Goal: Task Accomplishment & Management: Complete application form

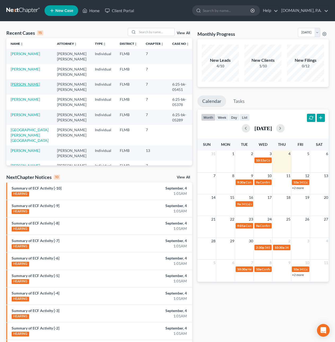
click at [24, 82] on link "[PERSON_NAME]" at bounding box center [25, 84] width 29 height 5
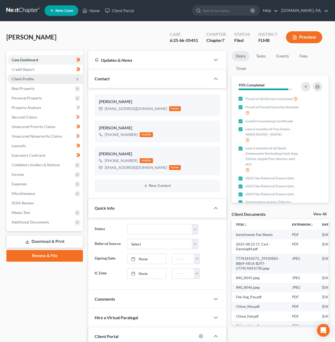
click at [27, 80] on span "Client Profile" at bounding box center [23, 79] width 22 height 5
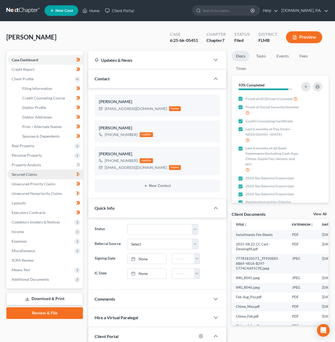
click at [25, 152] on span "Secured Claims" at bounding box center [24, 174] width 25 height 5
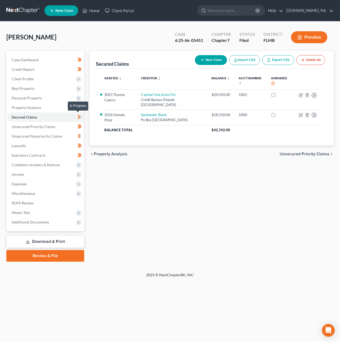
click at [82, 116] on span at bounding box center [79, 118] width 9 height 8
click at [47, 134] on span "Unsecured Nonpriority Claims" at bounding box center [37, 136] width 51 height 5
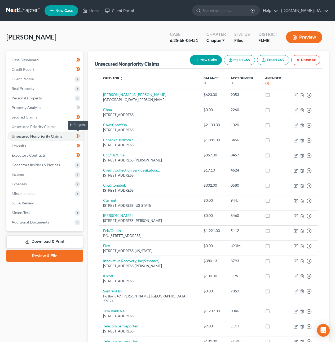
click at [81, 134] on span at bounding box center [78, 137] width 9 height 8
click at [22, 144] on span "Lawsuits" at bounding box center [19, 145] width 14 height 5
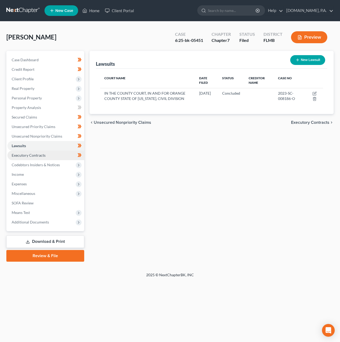
click at [32, 152] on span "Executory Contracts" at bounding box center [29, 155] width 34 height 5
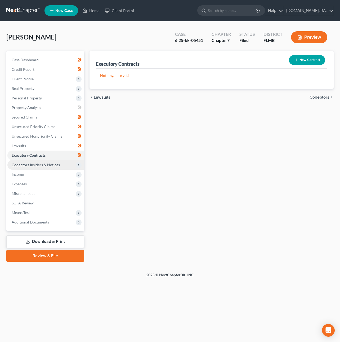
click at [40, 152] on span "Codebtors Insiders & Notices" at bounding box center [36, 164] width 48 height 5
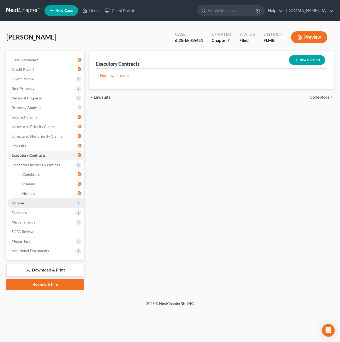
click at [26, 152] on span "Income" at bounding box center [45, 203] width 77 height 10
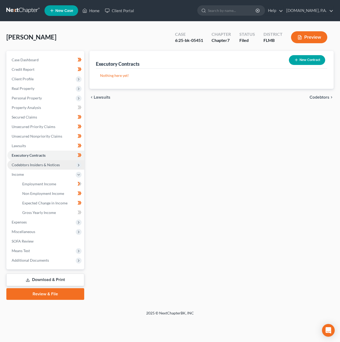
click at [35, 152] on span "Codebtors Insiders & Notices" at bounding box center [36, 164] width 48 height 5
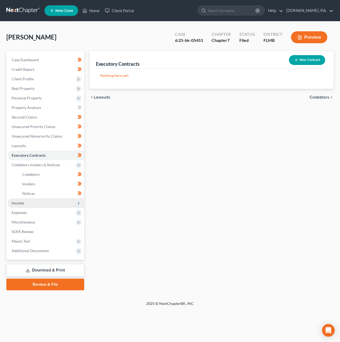
click at [25, 152] on span "Income" at bounding box center [45, 203] width 77 height 10
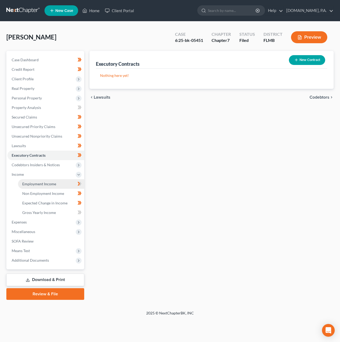
click at [38, 152] on link "Employment Income" at bounding box center [51, 184] width 66 height 10
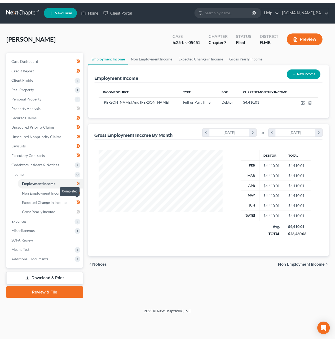
scroll to position [96, 136]
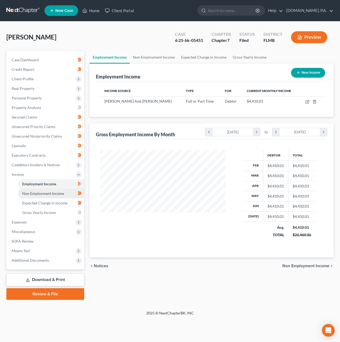
click at [55, 152] on span "Non Employment Income" at bounding box center [43, 193] width 42 height 5
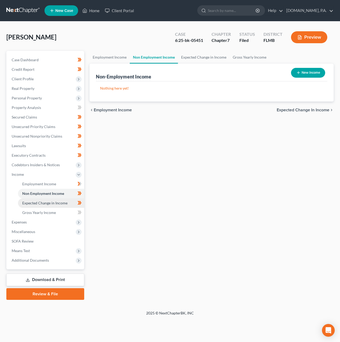
click at [65, 152] on span "Expected Change in Income" at bounding box center [44, 203] width 45 height 5
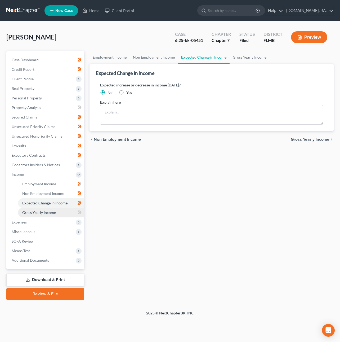
click at [59, 152] on link "Gross Yearly Income" at bounding box center [51, 213] width 66 height 10
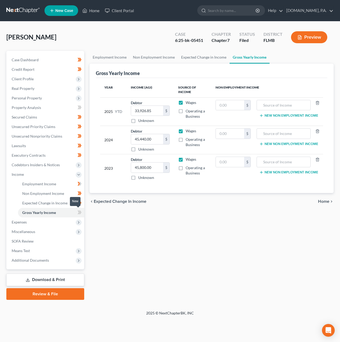
click at [82, 152] on span at bounding box center [79, 213] width 9 height 8
click at [49, 152] on span "Expenses" at bounding box center [45, 222] width 77 height 10
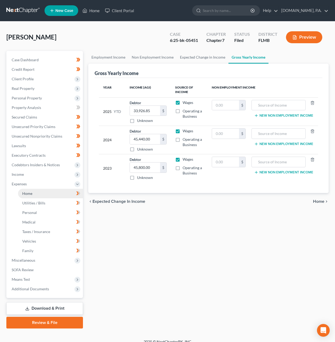
click at [45, 152] on link "Home" at bounding box center [50, 194] width 65 height 10
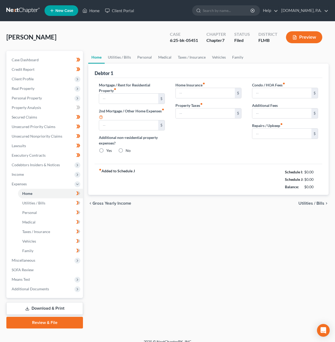
type input "1,890.00"
type input "0.00"
radio input "true"
type input "0.00"
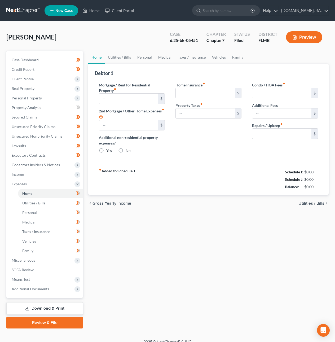
type input "0.00"
click at [317, 152] on span "Utilities / Bills" at bounding box center [311, 203] width 26 height 4
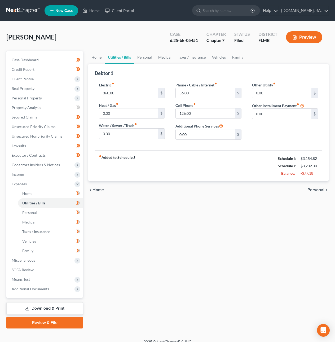
click at [320, 152] on span "Personal" at bounding box center [315, 190] width 17 height 4
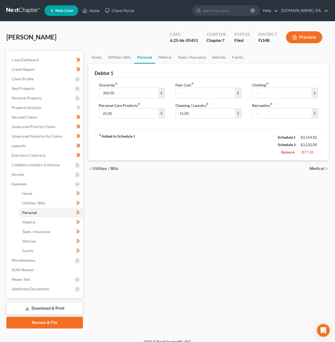
click at [325, 152] on icon "chevron_right" at bounding box center [326, 168] width 4 height 4
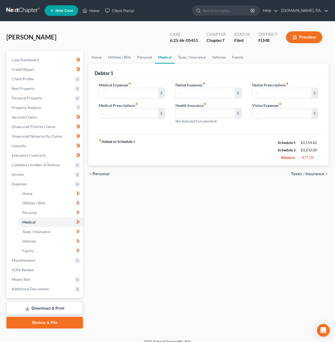
click at [318, 152] on span "Taxes / Insurance" at bounding box center [307, 174] width 33 height 4
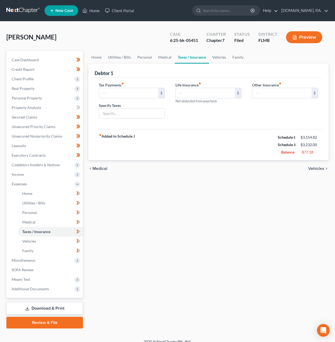
click at [318, 152] on span "Vehicles" at bounding box center [316, 168] width 16 height 4
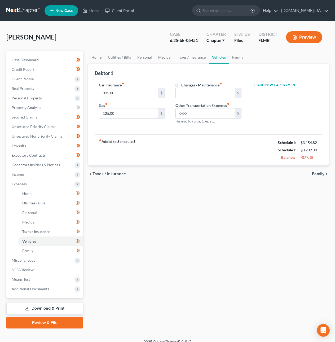
click at [321, 152] on span "Family" at bounding box center [318, 174] width 12 height 4
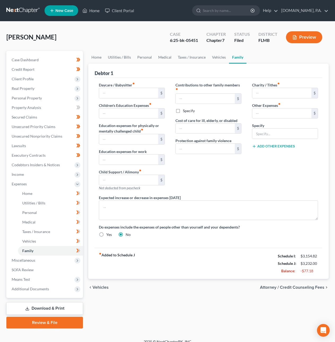
click at [105, 152] on span "Vehicles" at bounding box center [101, 287] width 16 height 4
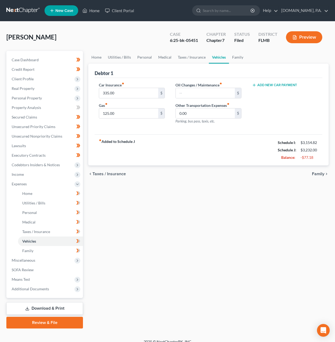
click at [104, 152] on span "Taxes / Insurance" at bounding box center [109, 174] width 33 height 4
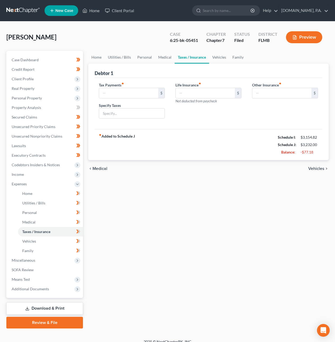
click at [99, 152] on span "Medical" at bounding box center [100, 168] width 15 height 4
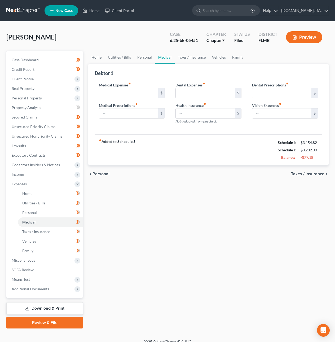
click at [100, 152] on span "Personal" at bounding box center [101, 174] width 17 height 4
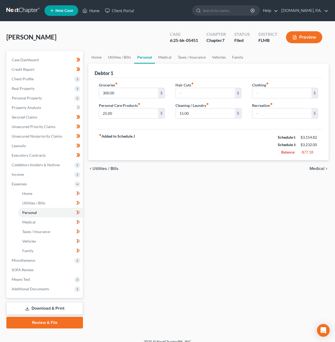
click at [101, 152] on span "Utilities / Bills" at bounding box center [106, 168] width 26 height 4
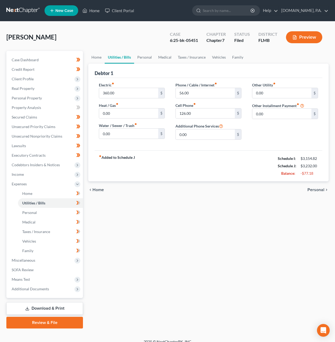
click at [99, 152] on span "Home" at bounding box center [98, 190] width 11 height 4
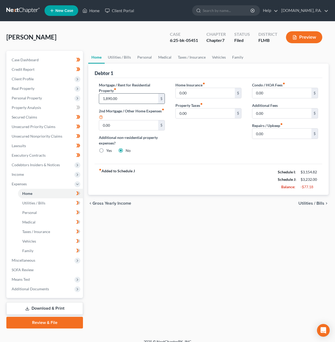
click at [107, 99] on input "1,890.00" at bounding box center [128, 99] width 59 height 10
type input "1,600"
click at [322, 152] on span "Utilities / Bills" at bounding box center [311, 203] width 26 height 4
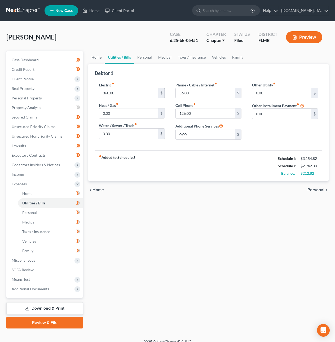
click at [107, 92] on input "360.00" at bounding box center [128, 93] width 59 height 10
type input "280"
click at [312, 152] on span "Personal" at bounding box center [315, 190] width 17 height 4
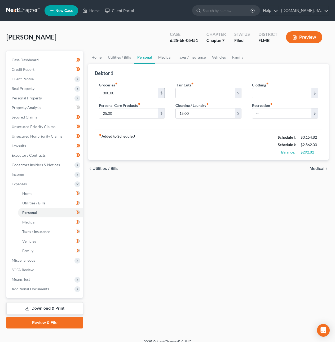
click at [105, 95] on input "300.00" at bounding box center [128, 93] width 59 height 10
type input "350.00"
click at [255, 114] on input "text" at bounding box center [281, 113] width 59 height 10
type input "120"
type input "1"
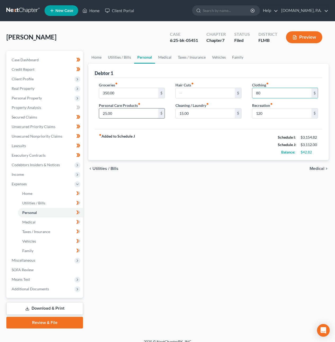
type input "80"
click at [107, 115] on input "25.00" at bounding box center [128, 113] width 59 height 10
type input "15.00"
click at [313, 152] on span "Medical" at bounding box center [317, 168] width 15 height 4
click at [313, 152] on div "chevron_left Utilities / Bills Medical chevron_right" at bounding box center [208, 168] width 240 height 17
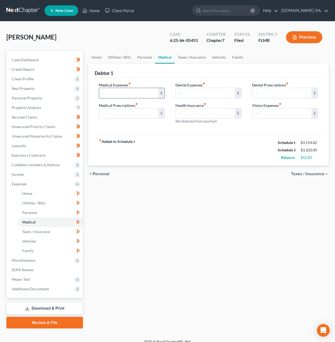
click at [116, 95] on input "text" at bounding box center [128, 93] width 59 height 10
type input "20"
type input "2"
click at [298, 152] on span "Taxes / Insurance" at bounding box center [307, 174] width 33 height 4
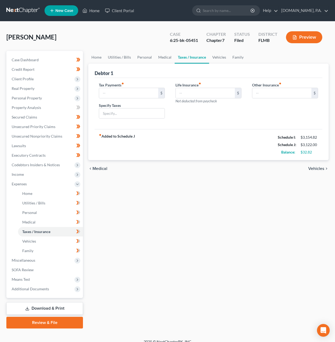
drag, startPoint x: 320, startPoint y: 168, endPoint x: 317, endPoint y: 166, distance: 3.8
click at [320, 152] on span "Vehicles" at bounding box center [316, 168] width 16 height 4
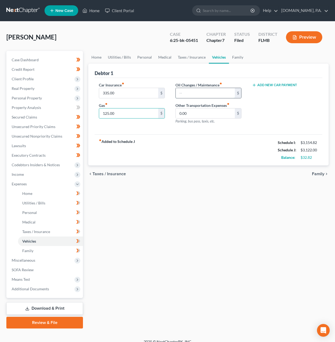
click at [195, 92] on input "text" at bounding box center [205, 93] width 59 height 10
type input "40"
type input "20"
type input "160.00"
click at [316, 152] on span "Family" at bounding box center [318, 174] width 12 height 4
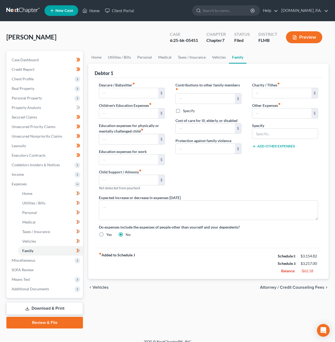
click at [266, 152] on span "Attorney / Credit Counseling Fees" at bounding box center [292, 287] width 64 height 4
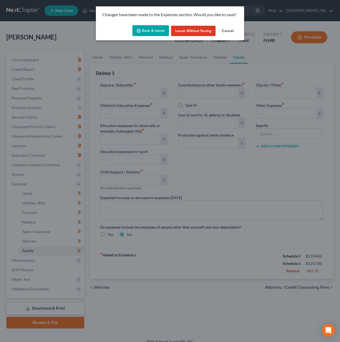
click at [142, 25] on div "Save & Leave Leave without Saving Cancel" at bounding box center [170, 31] width 148 height 17
click at [140, 32] on icon "button" at bounding box center [138, 30] width 3 height 3
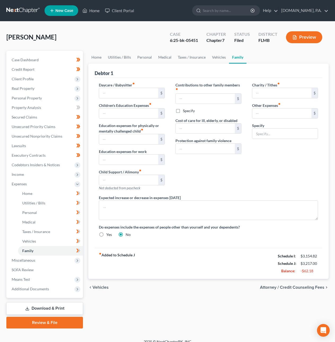
select select "3"
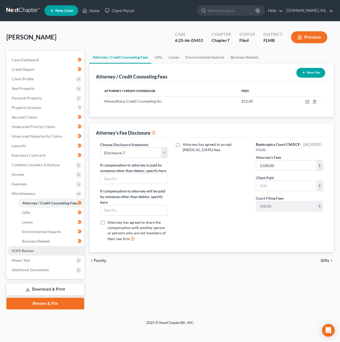
click at [18, 152] on span "SOFA Review" at bounding box center [23, 250] width 22 height 5
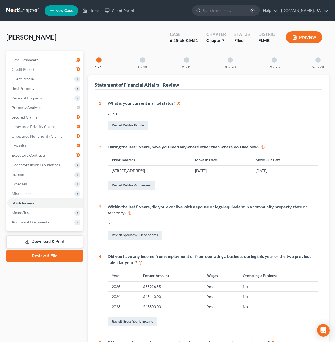
click at [143, 61] on div at bounding box center [142, 59] width 5 height 5
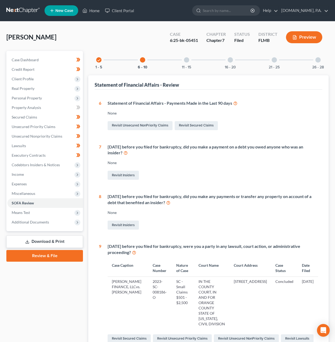
click at [184, 61] on div at bounding box center [186, 59] width 5 height 5
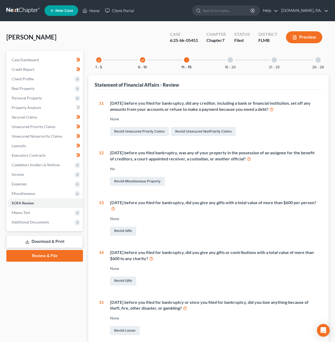
click at [231, 58] on div at bounding box center [230, 59] width 5 height 5
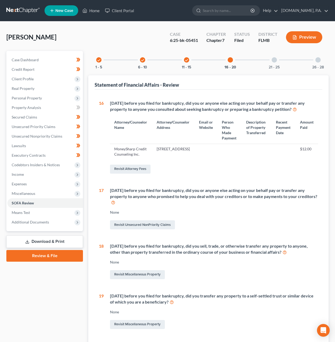
click at [273, 60] on div at bounding box center [274, 59] width 5 height 5
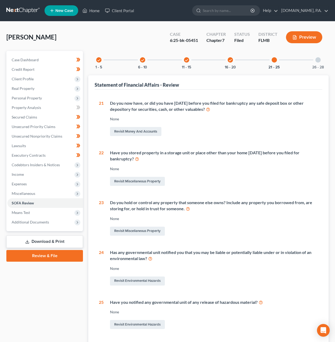
click at [317, 61] on div at bounding box center [317, 59] width 5 height 5
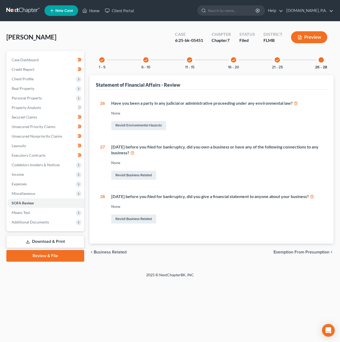
click at [295, 152] on span "Exemption from Presumption" at bounding box center [302, 252] width 56 height 4
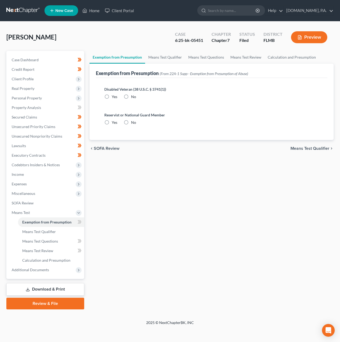
radio input "true"
click at [296, 151] on div "chevron_left SOFA Review Means Test Qualifier chevron_right" at bounding box center [212, 148] width 244 height 17
click at [300, 149] on span "Means Test Qualifier" at bounding box center [310, 148] width 39 height 4
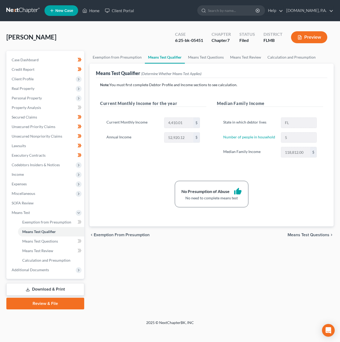
click at [300, 152] on span "Means Test Questions" at bounding box center [309, 235] width 42 height 4
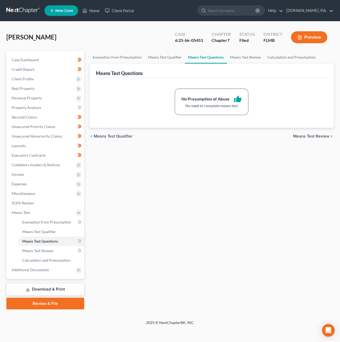
click at [303, 134] on span "Means Test Review" at bounding box center [311, 136] width 36 height 4
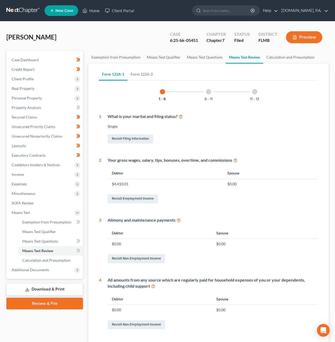
click at [210, 94] on div "6 - 11" at bounding box center [209, 92] width 18 height 18
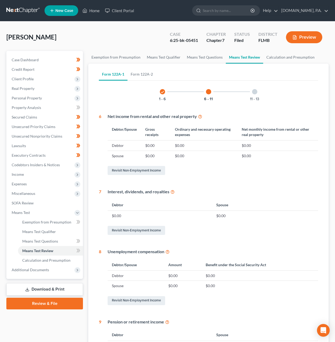
click at [253, 91] on div at bounding box center [254, 91] width 5 height 5
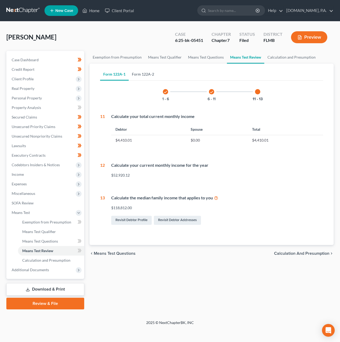
click at [146, 71] on link "Form 122A-2" at bounding box center [143, 74] width 29 height 13
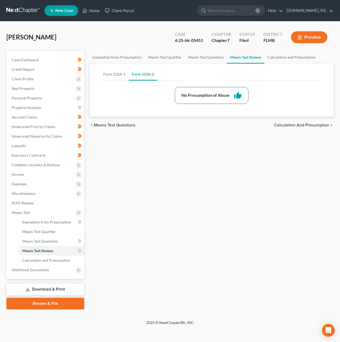
click at [294, 123] on span "Calculation and Presumption" at bounding box center [301, 125] width 55 height 4
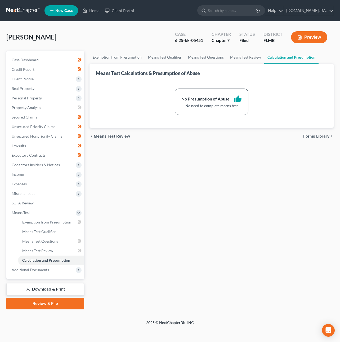
click at [305, 137] on span "Forms Library" at bounding box center [316, 136] width 26 height 4
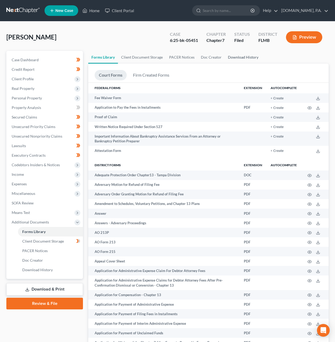
click at [244, 59] on link "Download History" at bounding box center [243, 57] width 37 height 13
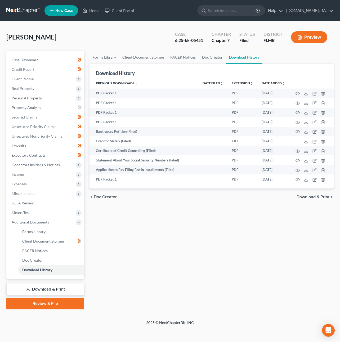
click at [303, 152] on span "Download & Print" at bounding box center [313, 197] width 33 height 4
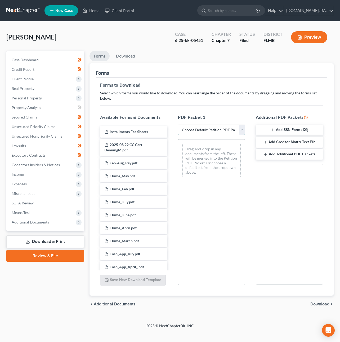
click at [239, 125] on select "Choose Default Petition PDF Packet Complete Bankruptcy Petition (all forms and …" at bounding box center [211, 130] width 67 height 11
select select "4"
click at [178, 125] on select "Choose Default Petition PDF Packet Complete Bankruptcy Petition (all forms and …" at bounding box center [211, 130] width 67 height 11
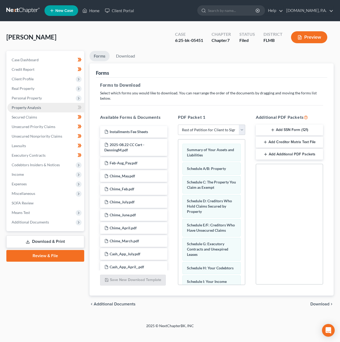
click at [27, 107] on span "Property Analysis" at bounding box center [26, 107] width 29 height 5
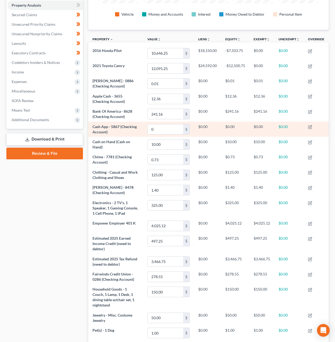
scroll to position [175, 0]
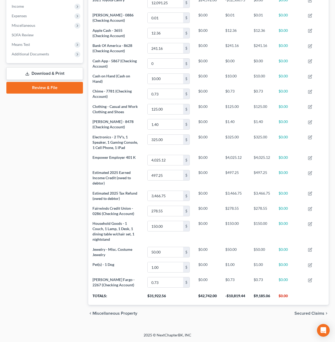
click at [47, 67] on link "Download & Print" at bounding box center [44, 73] width 77 height 12
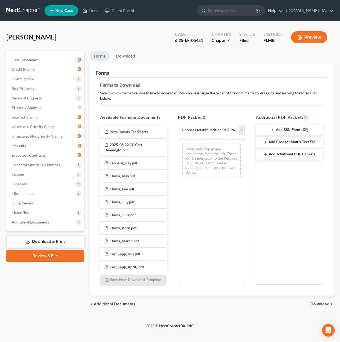
click at [201, 125] on select "Choose Default Petition PDF Packet Complete Bankruptcy Petition (all forms and …" at bounding box center [211, 130] width 67 height 11
select select "4"
click at [178, 125] on select "Choose Default Petition PDF Packet Complete Bankruptcy Petition (all forms and …" at bounding box center [211, 130] width 67 height 11
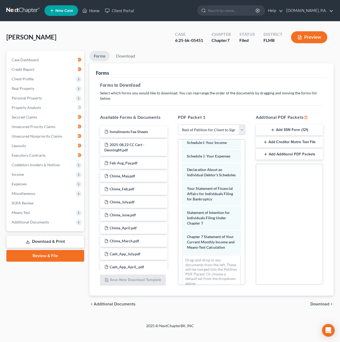
scroll to position [176, 0]
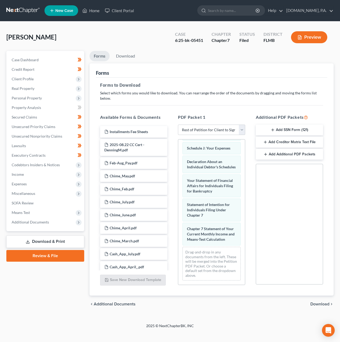
click at [315, 152] on div "chevron_left Additional Documents Download chevron_right" at bounding box center [212, 304] width 244 height 17
click at [315, 152] on span "Download" at bounding box center [320, 304] width 19 height 4
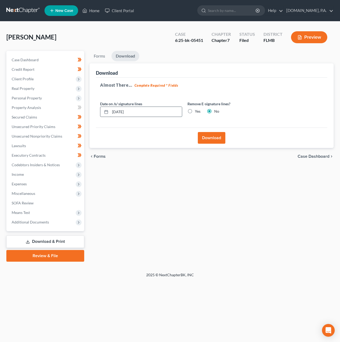
drag, startPoint x: 122, startPoint y: 110, endPoint x: 119, endPoint y: 110, distance: 3.5
click at [119, 110] on input "[DATE]" at bounding box center [146, 112] width 72 height 10
type input "[DATE]"
click at [218, 133] on button "Download" at bounding box center [212, 138] width 28 height 12
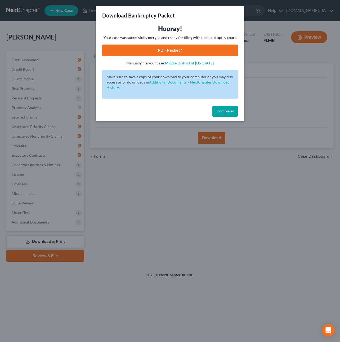
click at [170, 51] on link "PDF Packet 1" at bounding box center [170, 51] width 136 height 12
